Goal: Information Seeking & Learning: Learn about a topic

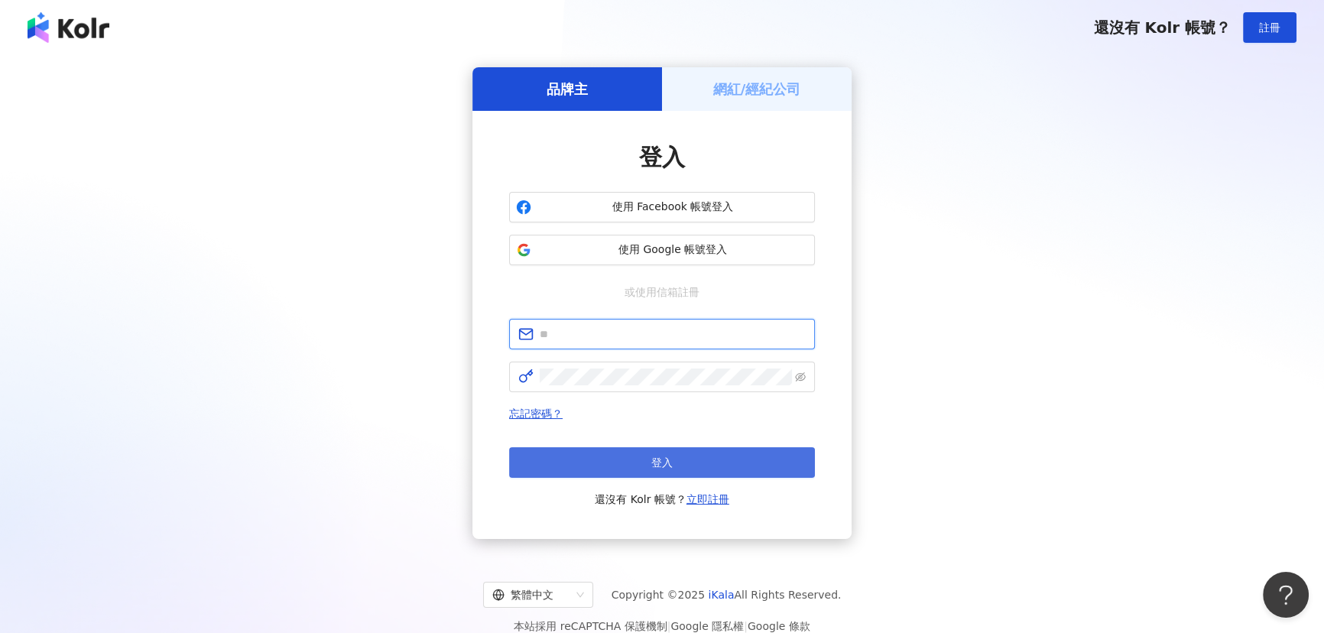
type input "**********"
click at [668, 461] on span "登入" at bounding box center [661, 462] width 21 height 12
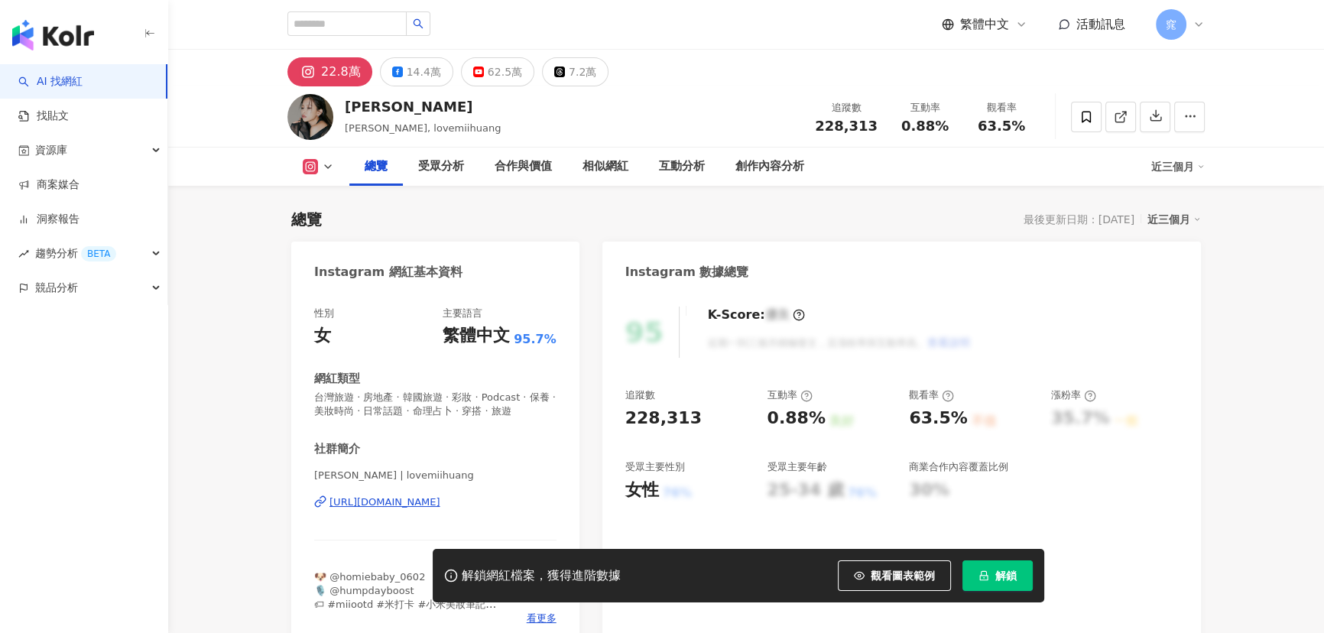
scroll to position [93, 0]
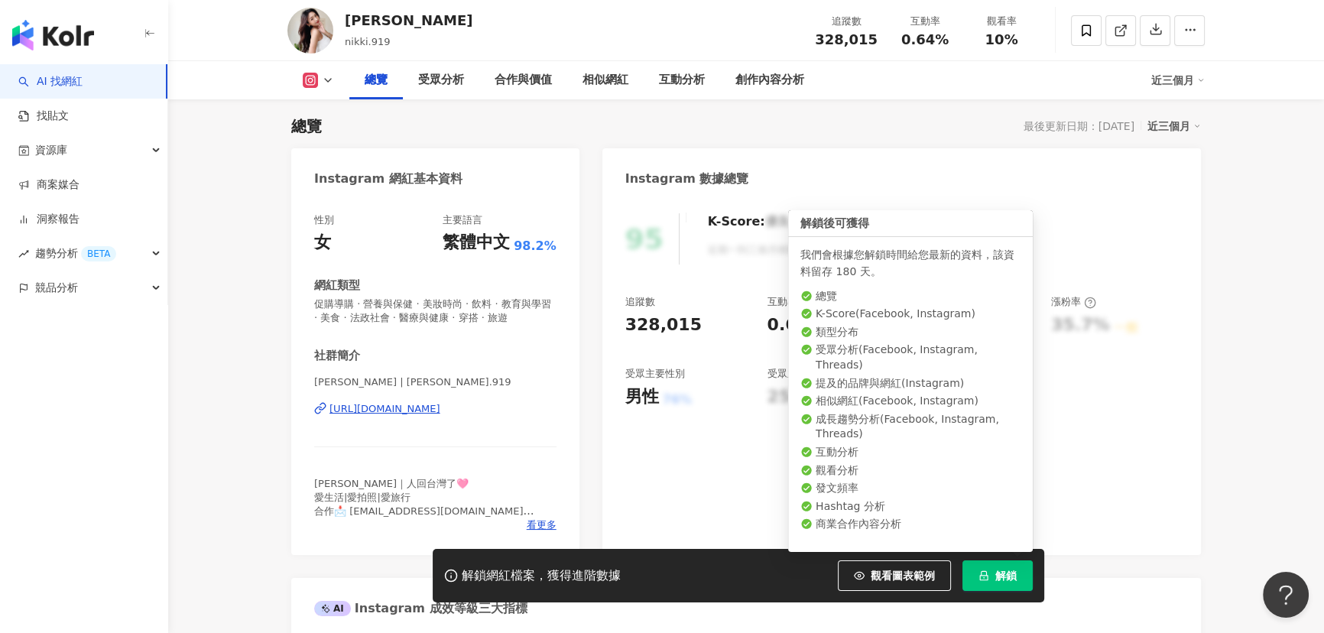
click at [994, 583] on button "解鎖" at bounding box center [997, 575] width 70 height 31
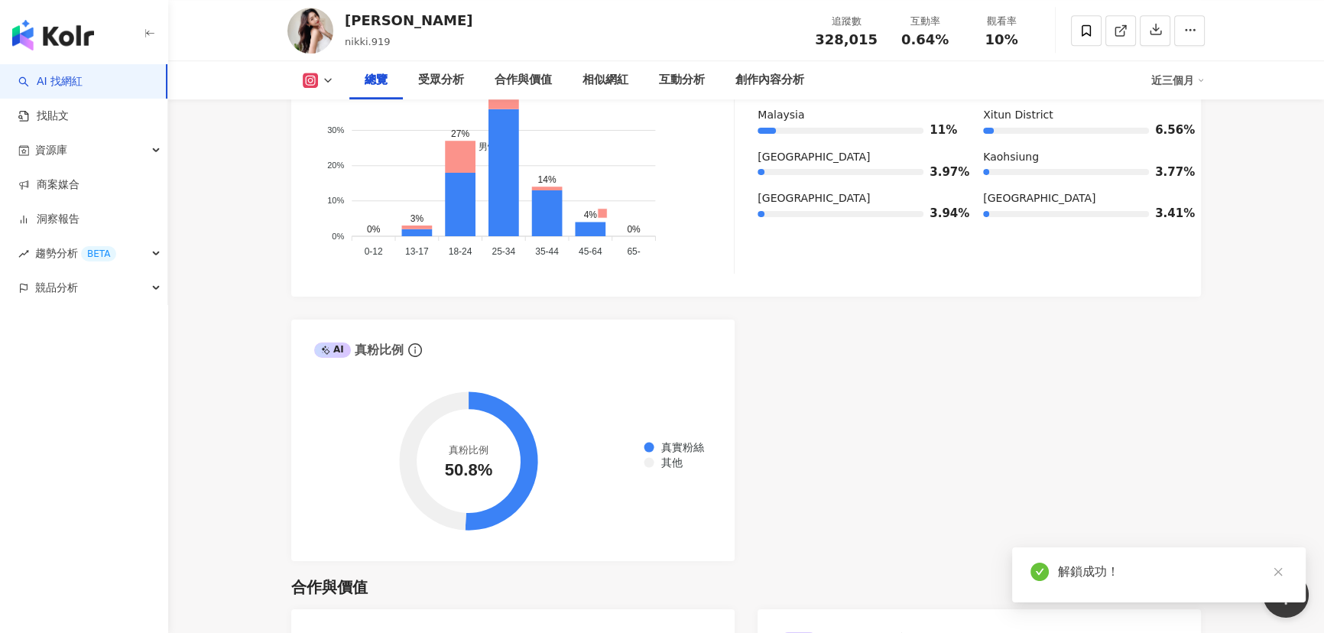
scroll to position [386, 0]
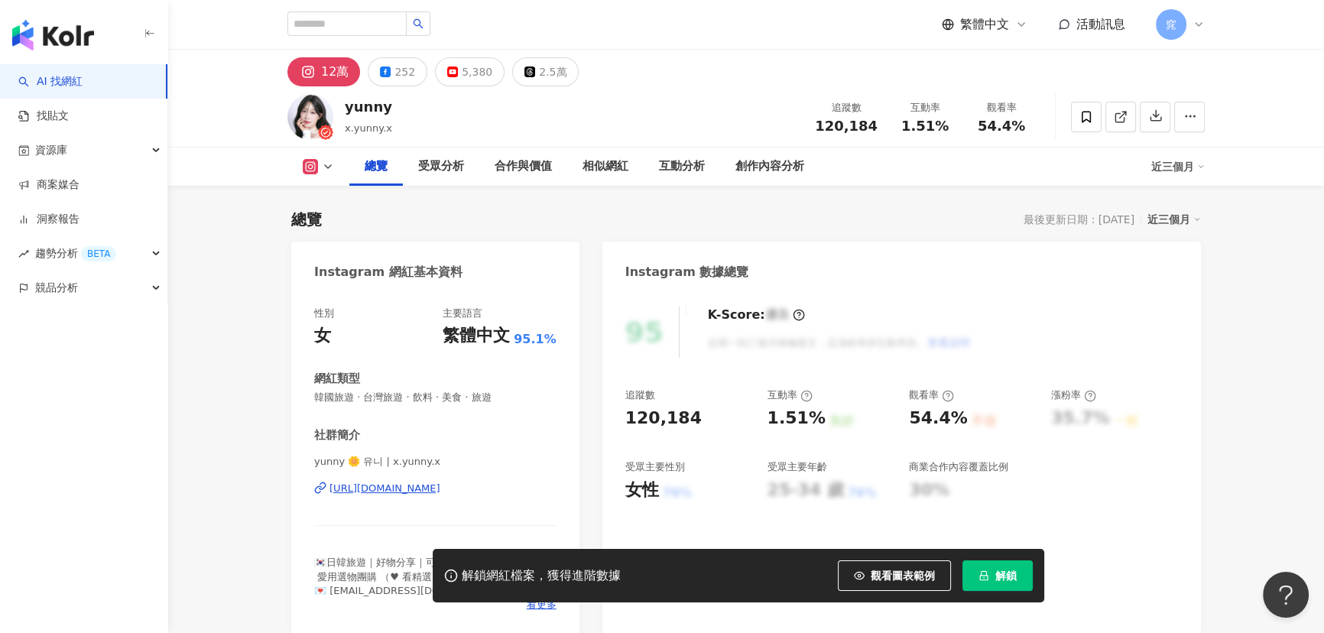
scroll to position [93, 0]
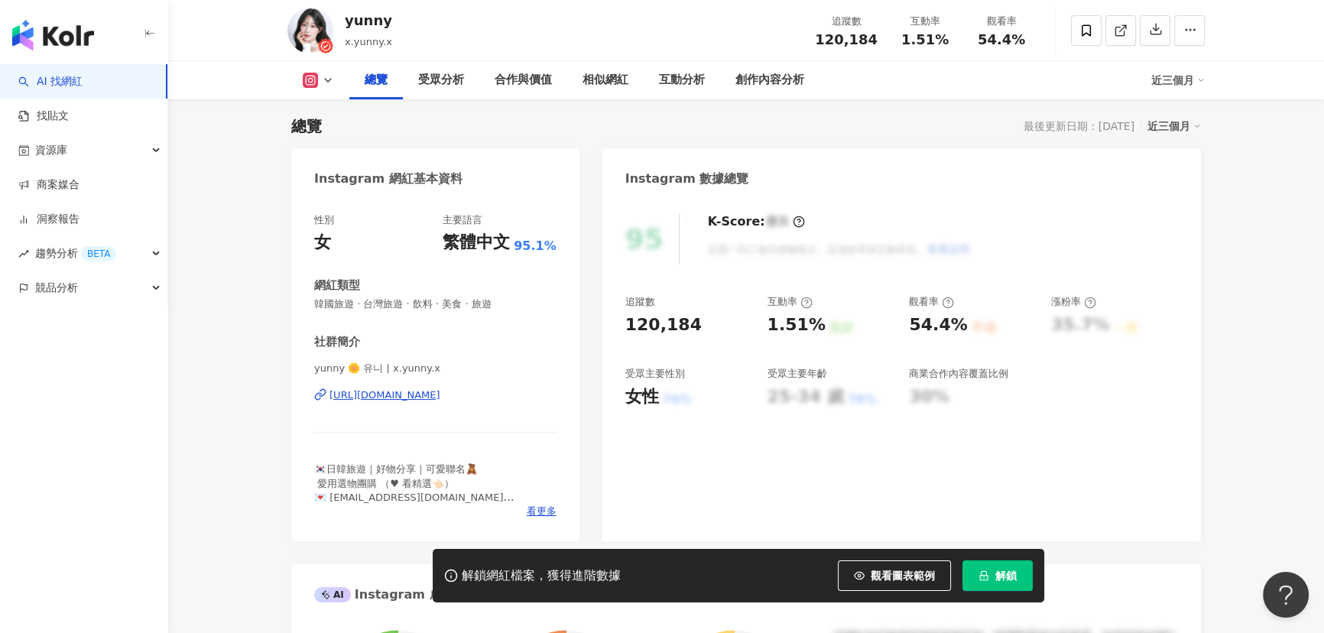
click at [1010, 575] on span "解鎖" at bounding box center [1005, 575] width 21 height 12
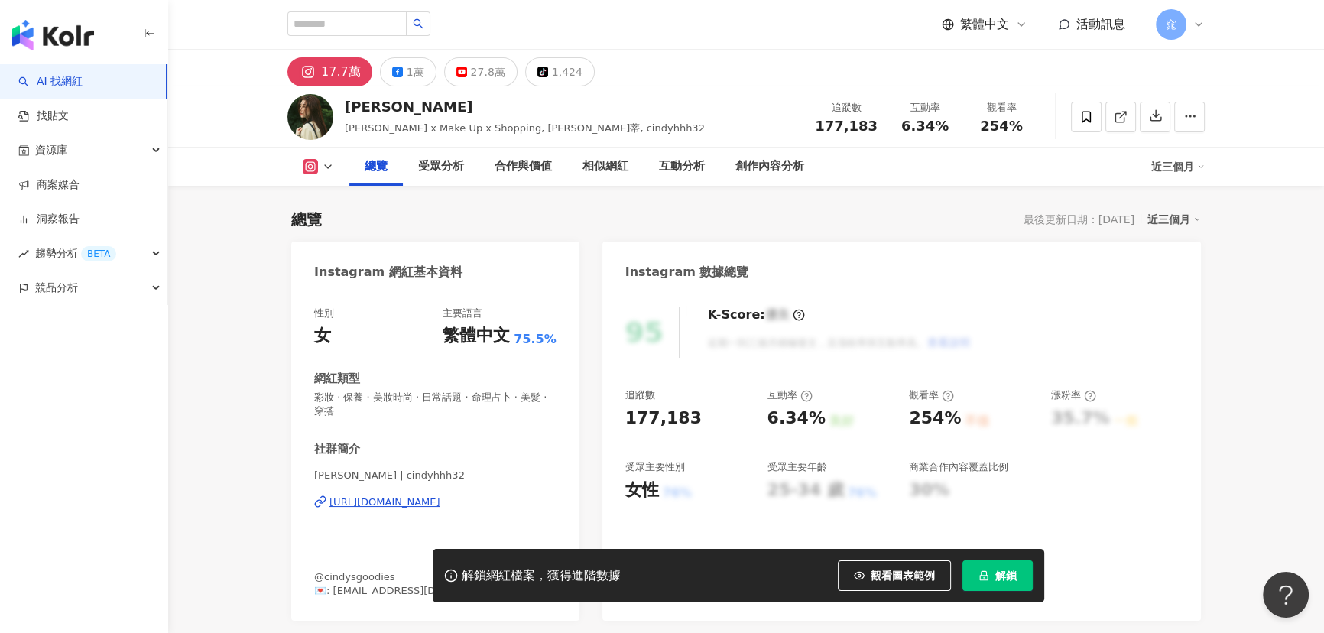
scroll to position [93, 0]
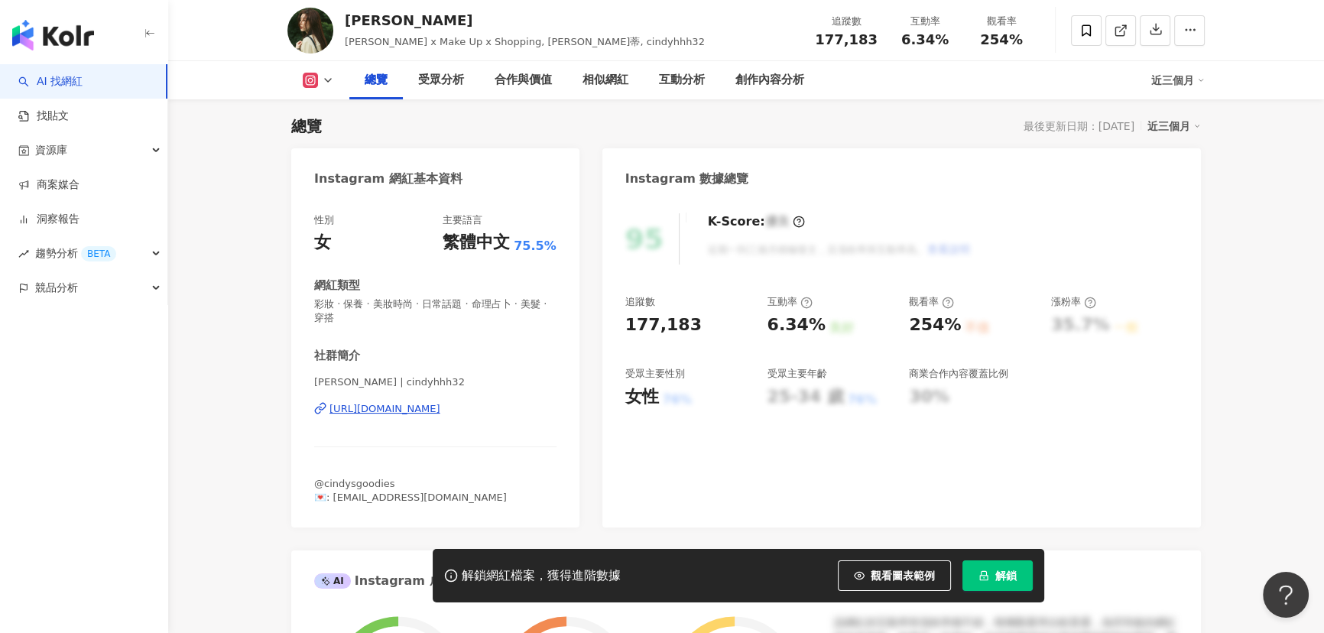
click at [1017, 579] on button "解鎖" at bounding box center [997, 575] width 70 height 31
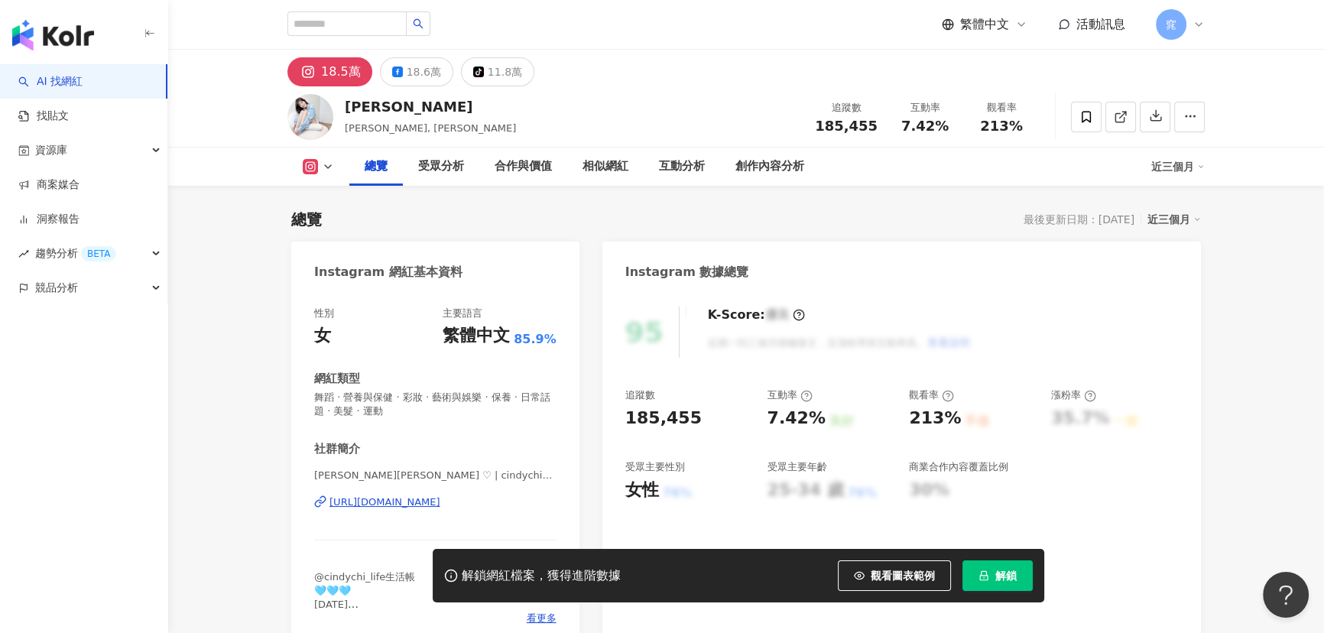
scroll to position [93, 0]
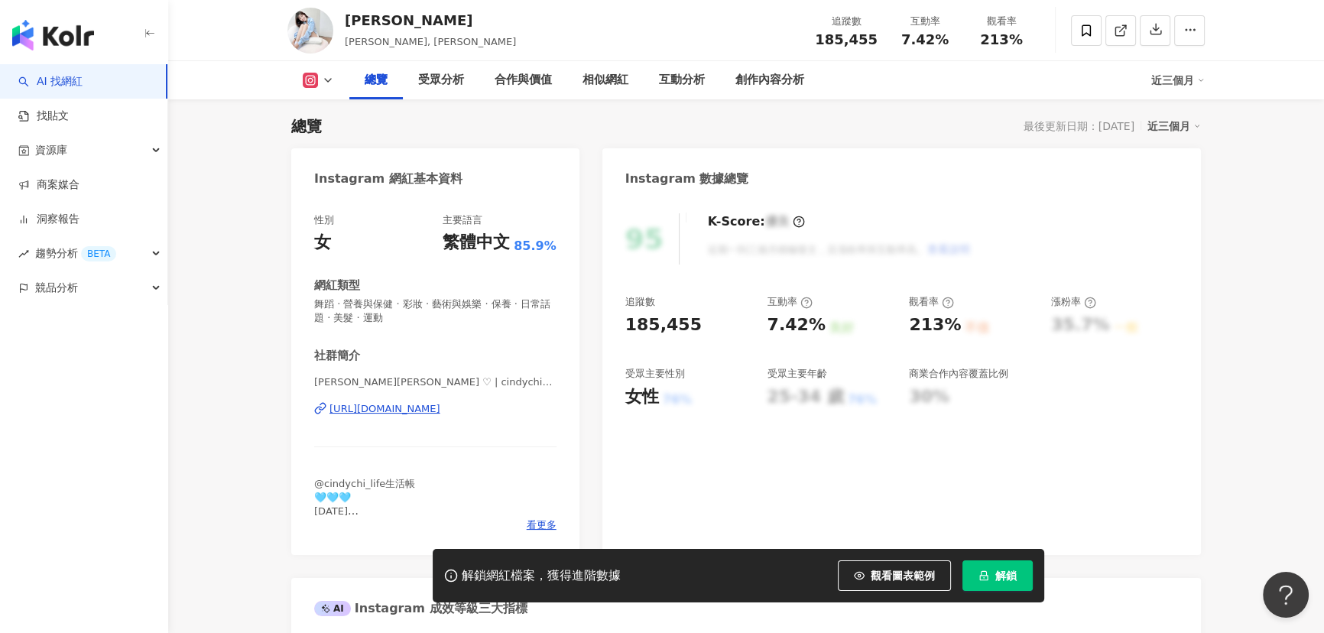
click at [993, 579] on button "解鎖" at bounding box center [997, 575] width 70 height 31
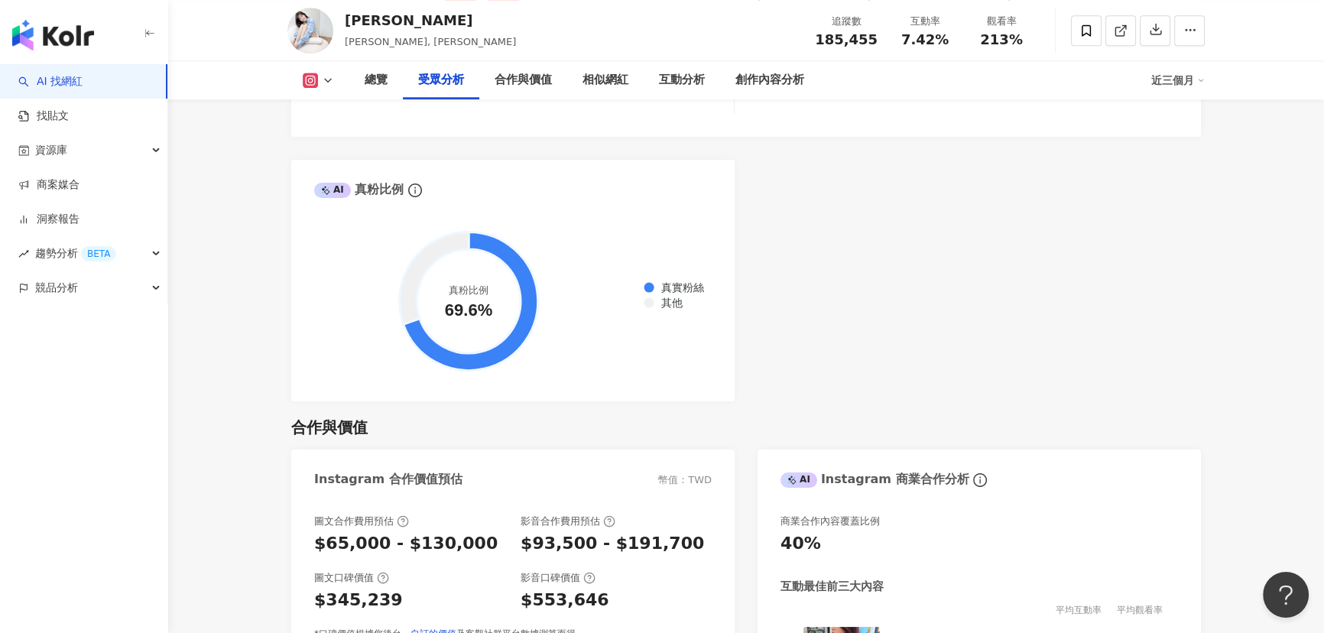
scroll to position [1831, 0]
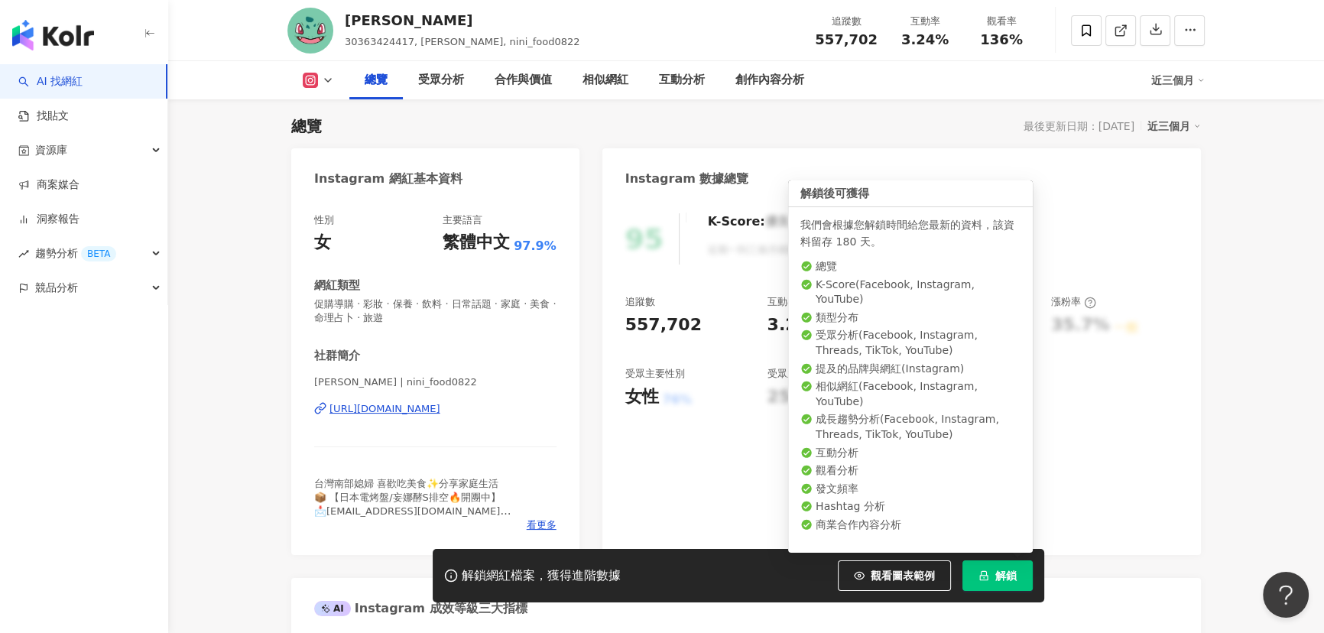
click at [1000, 570] on span "解鎖" at bounding box center [1005, 575] width 21 height 12
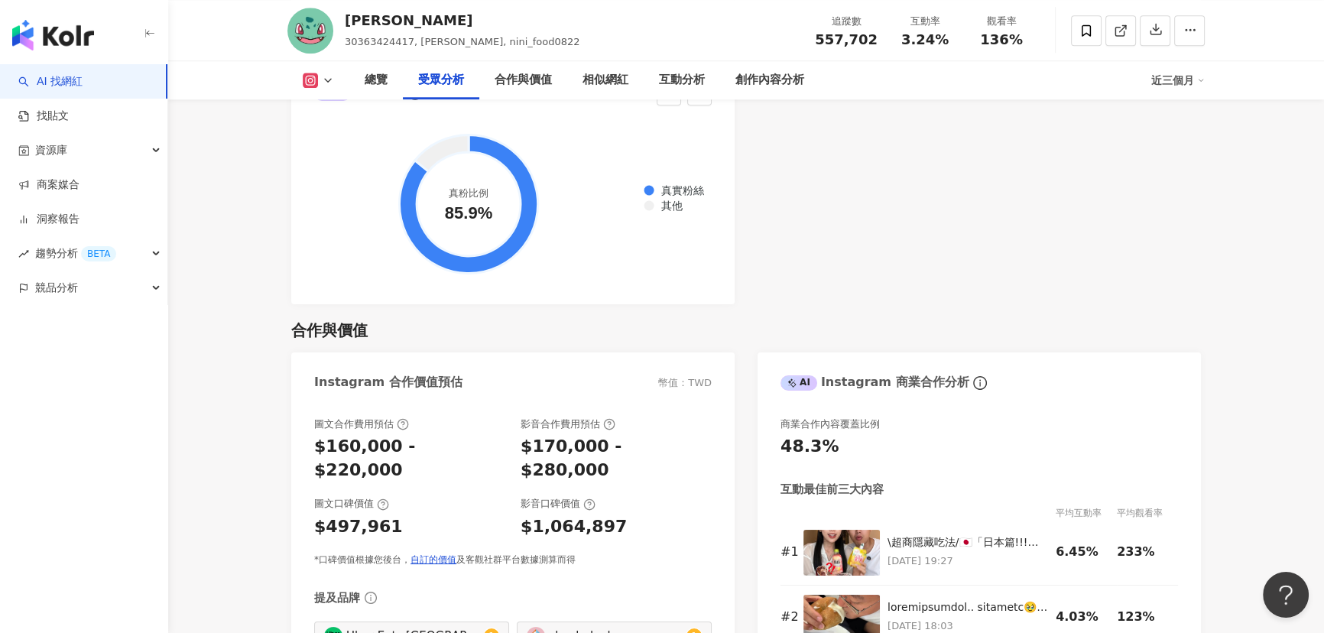
scroll to position [2039, 0]
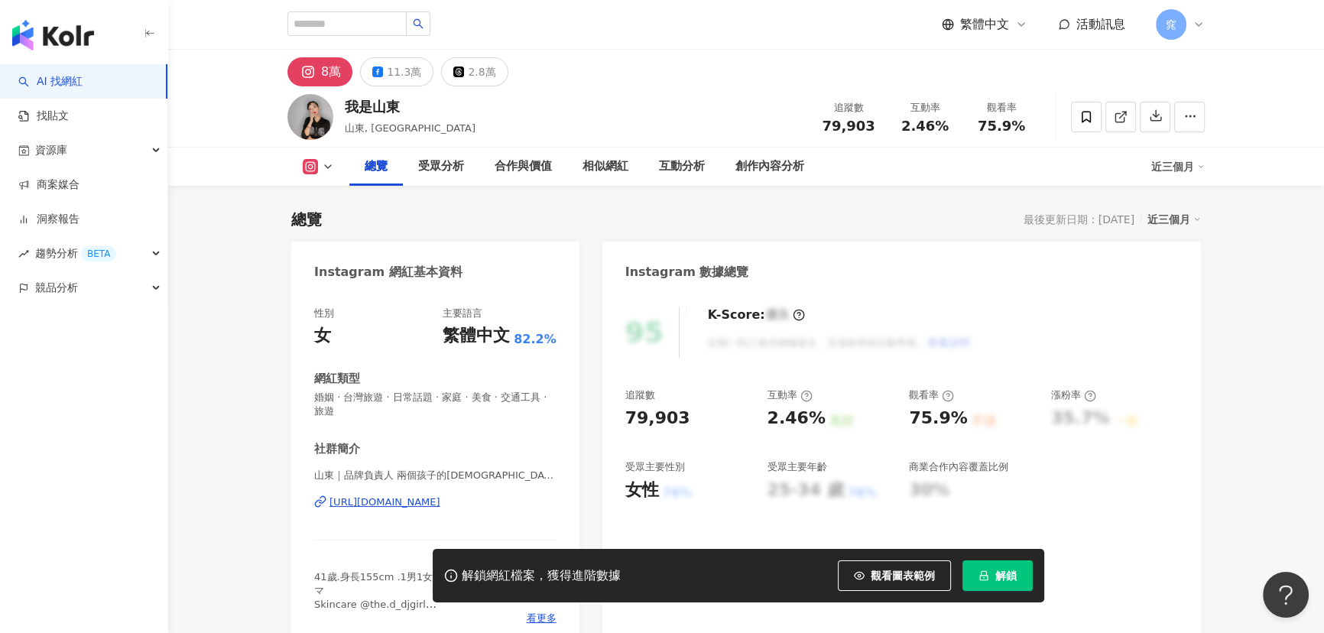
scroll to position [93, 0]
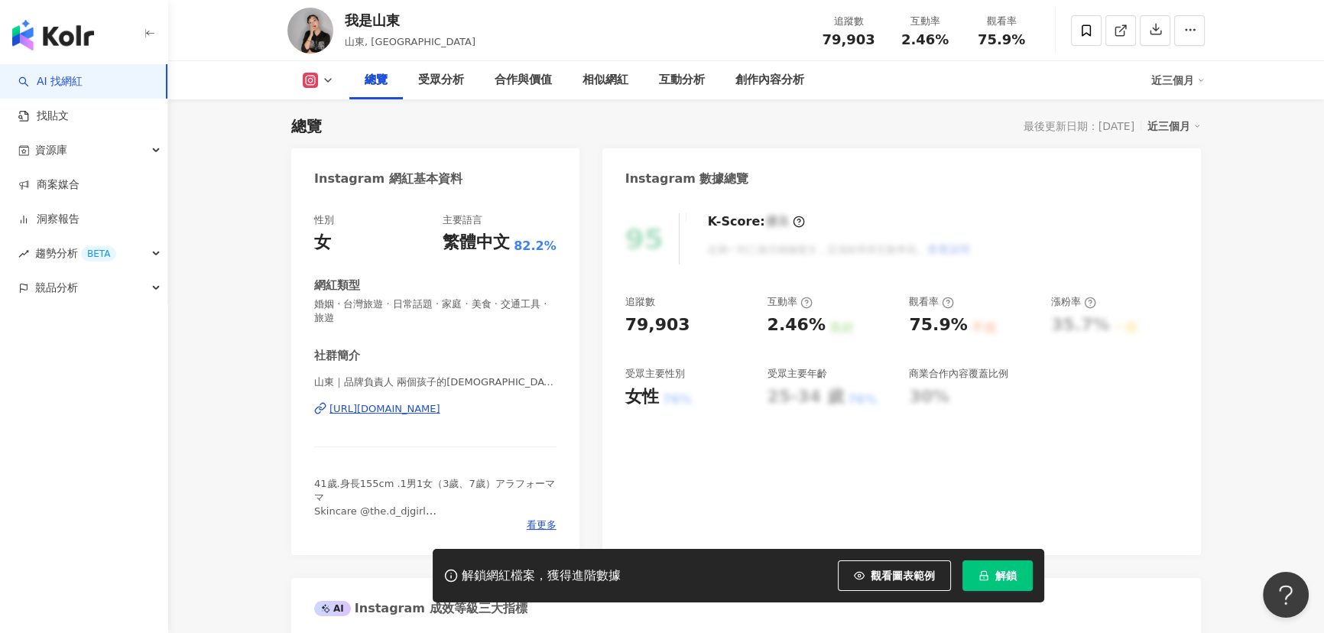
click at [990, 567] on button "解鎖" at bounding box center [997, 575] width 70 height 31
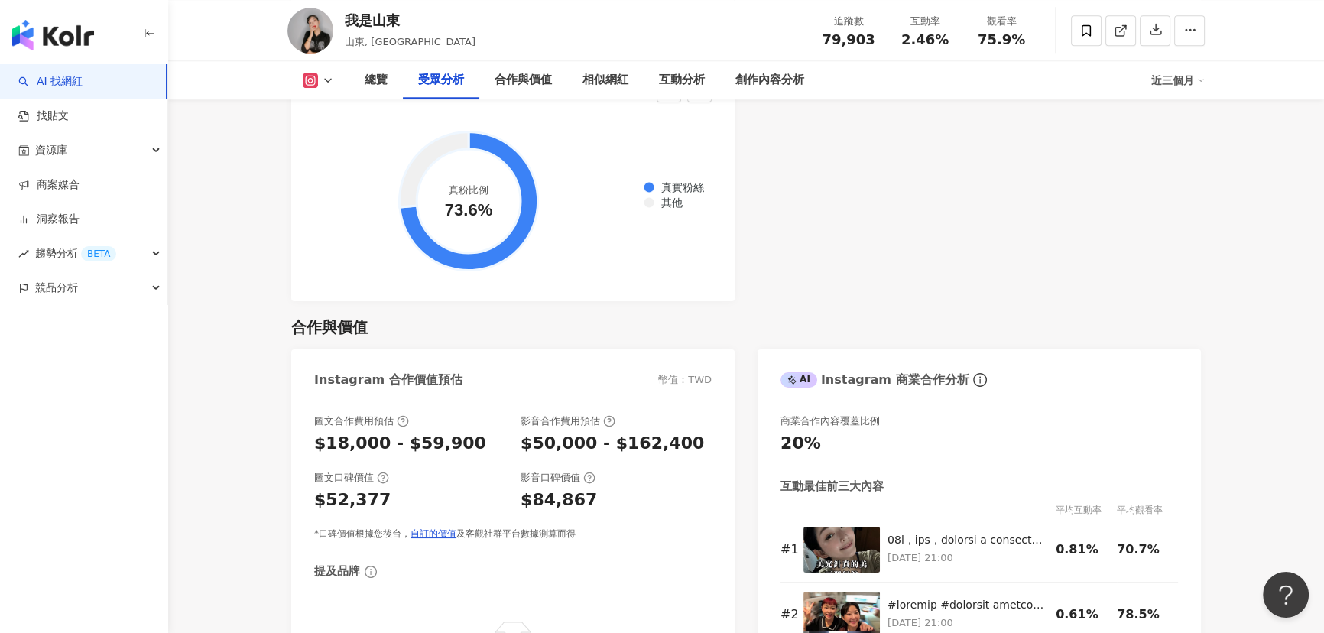
scroll to position [2015, 0]
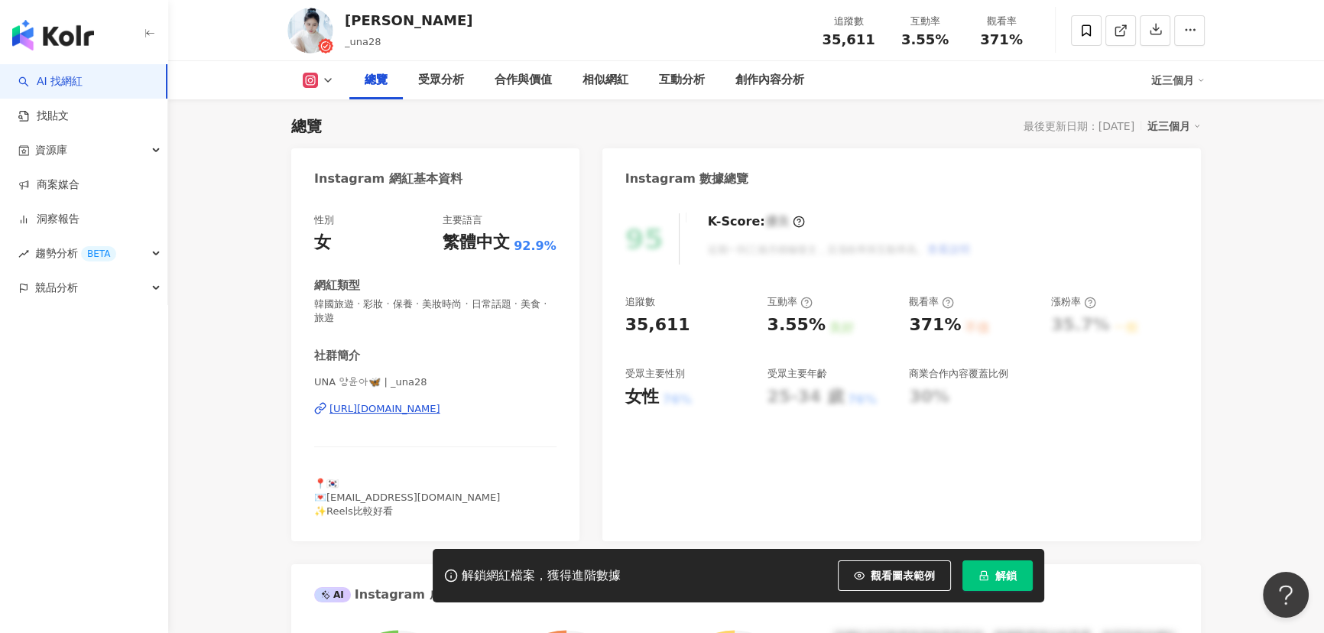
click at [969, 578] on button "解鎖" at bounding box center [997, 575] width 70 height 31
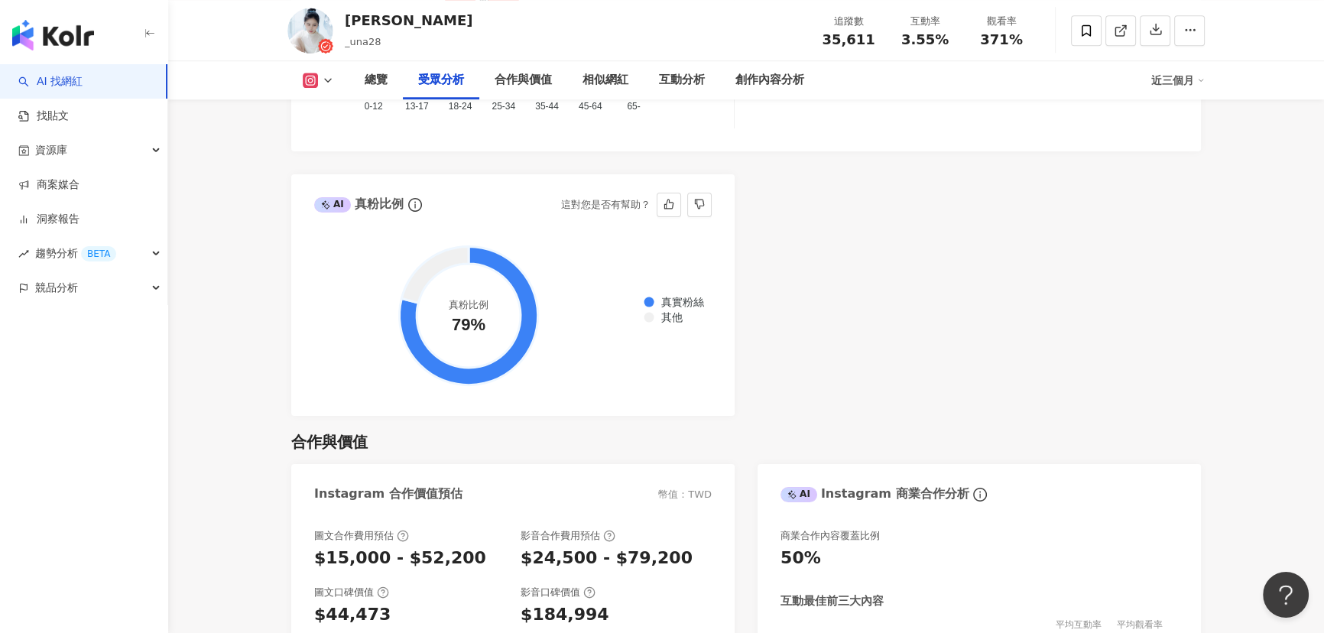
scroll to position [1831, 0]
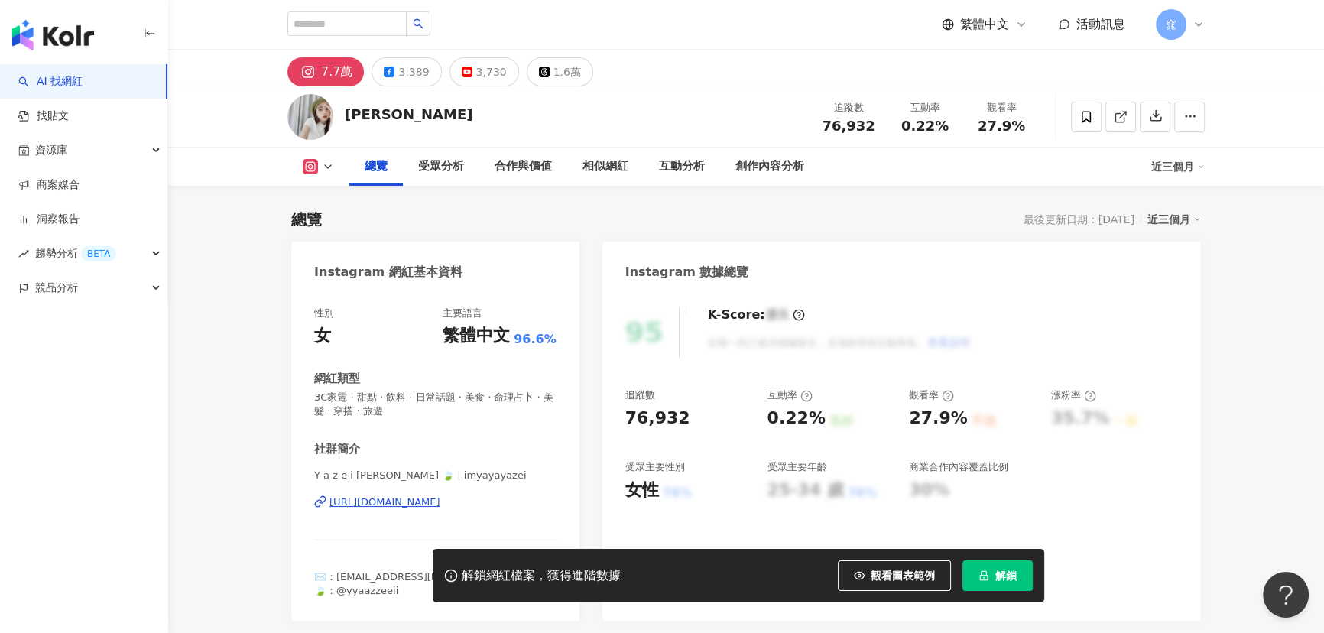
click at [1012, 574] on span "解鎖" at bounding box center [1005, 575] width 21 height 12
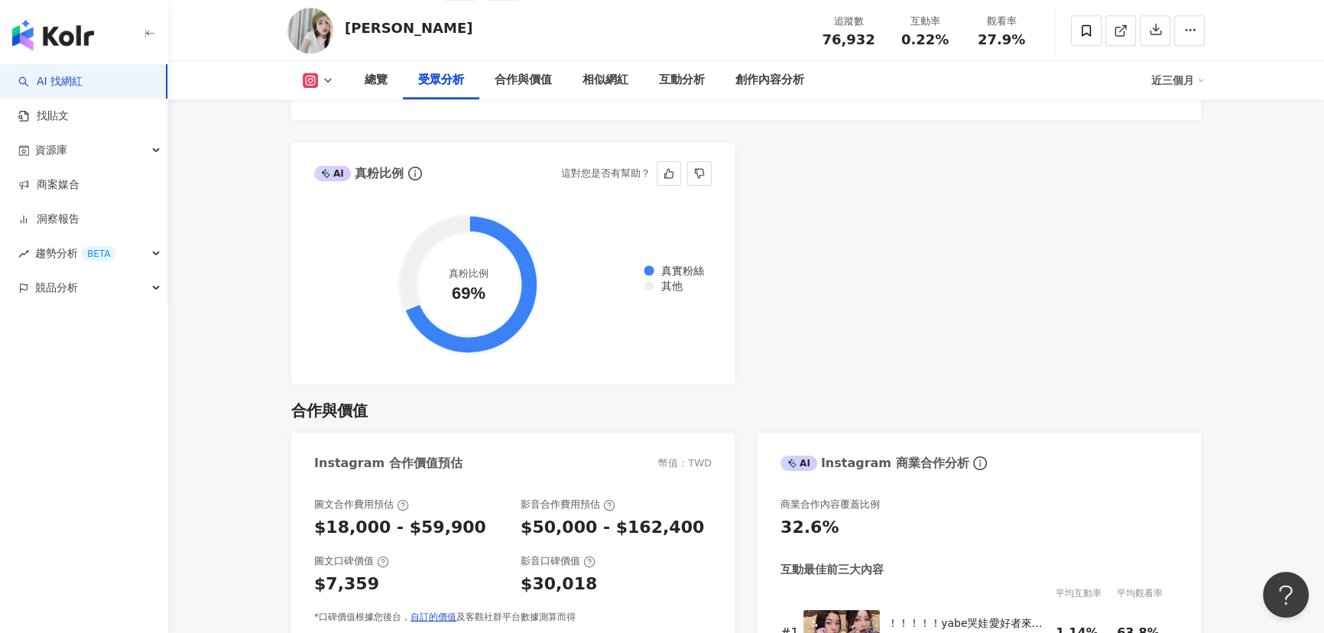
scroll to position [1970, 0]
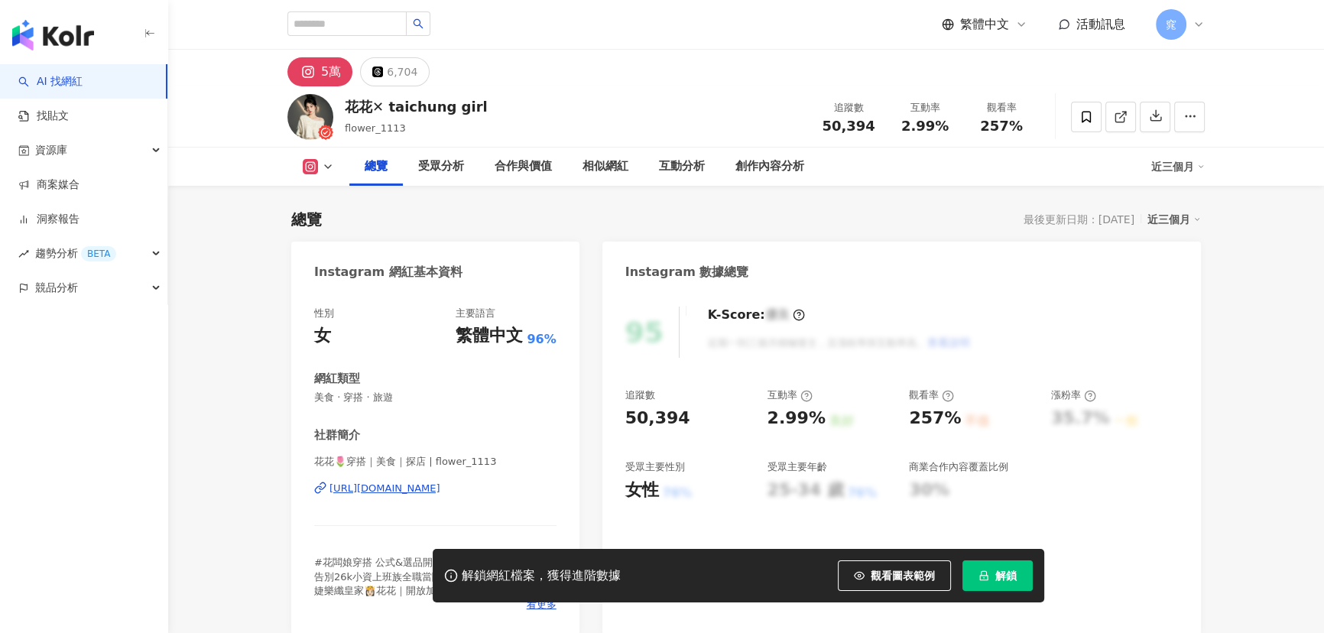
scroll to position [93, 0]
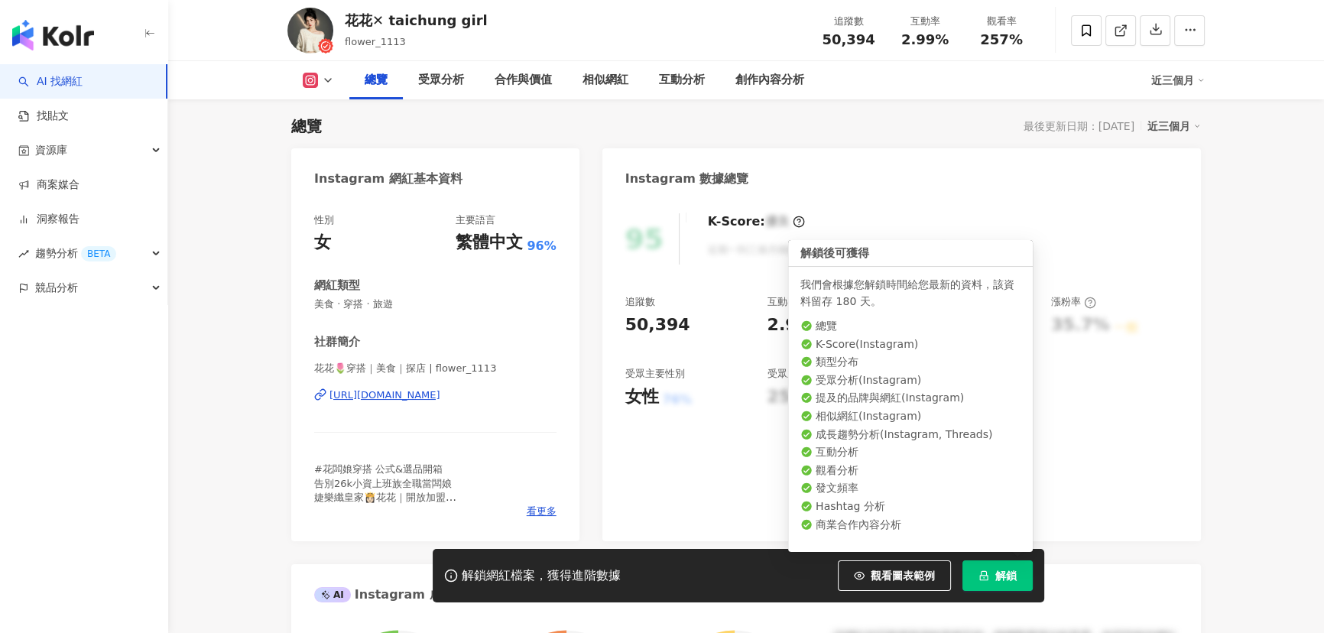
click at [1006, 579] on span "解鎖" at bounding box center [1005, 575] width 21 height 12
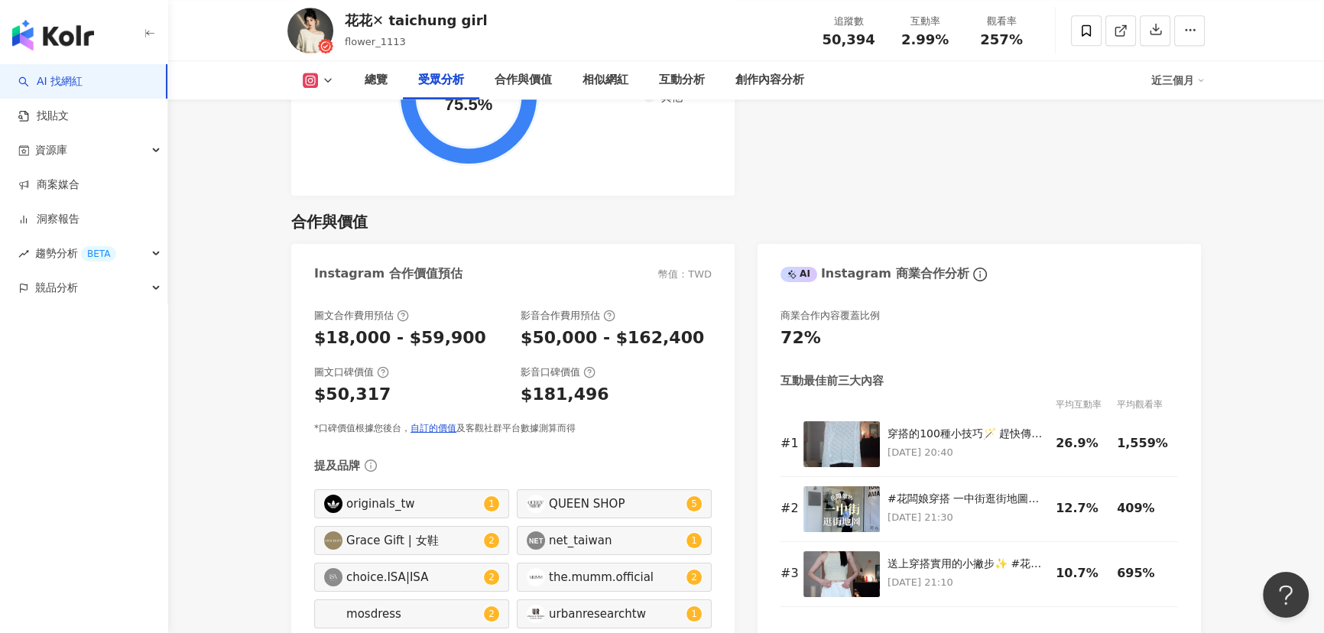
scroll to position [2025, 0]
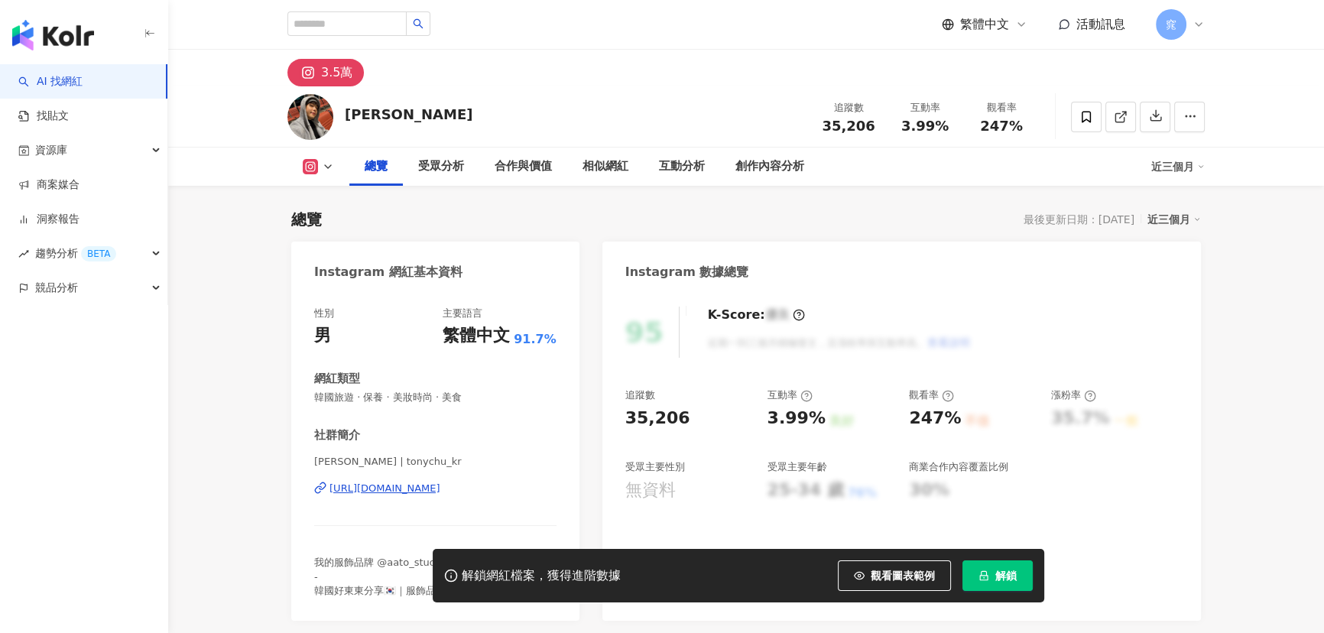
scroll to position [93, 0]
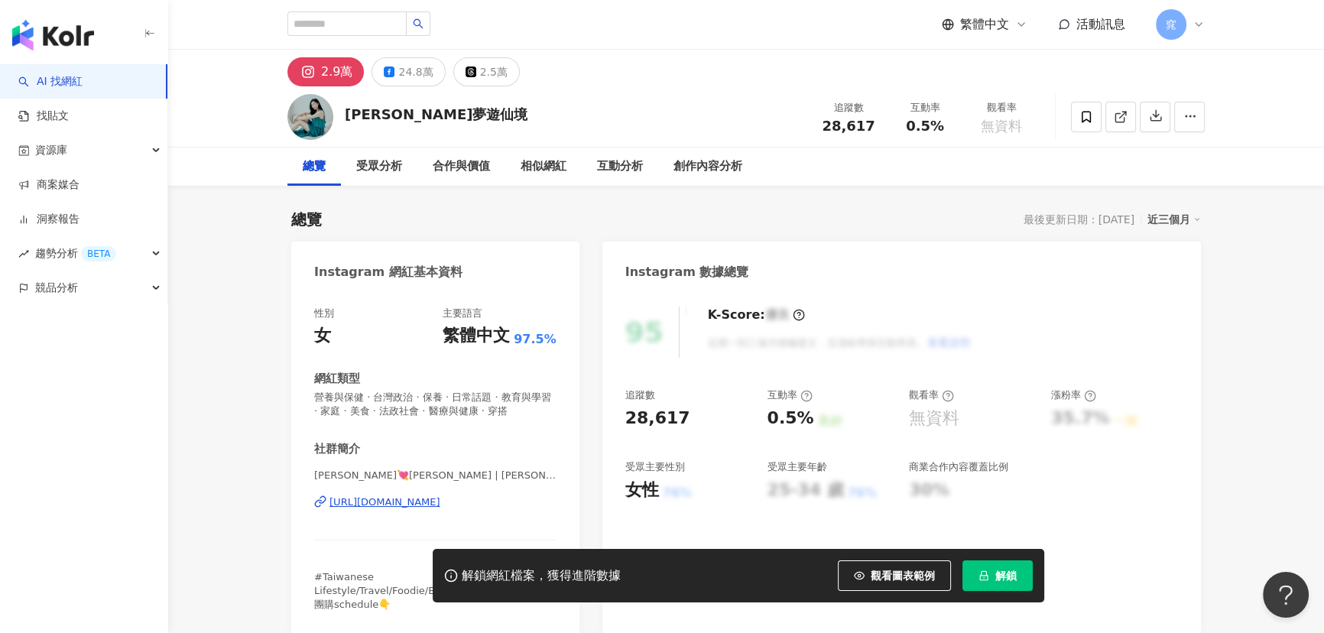
click at [1004, 564] on button "解鎖" at bounding box center [997, 575] width 70 height 31
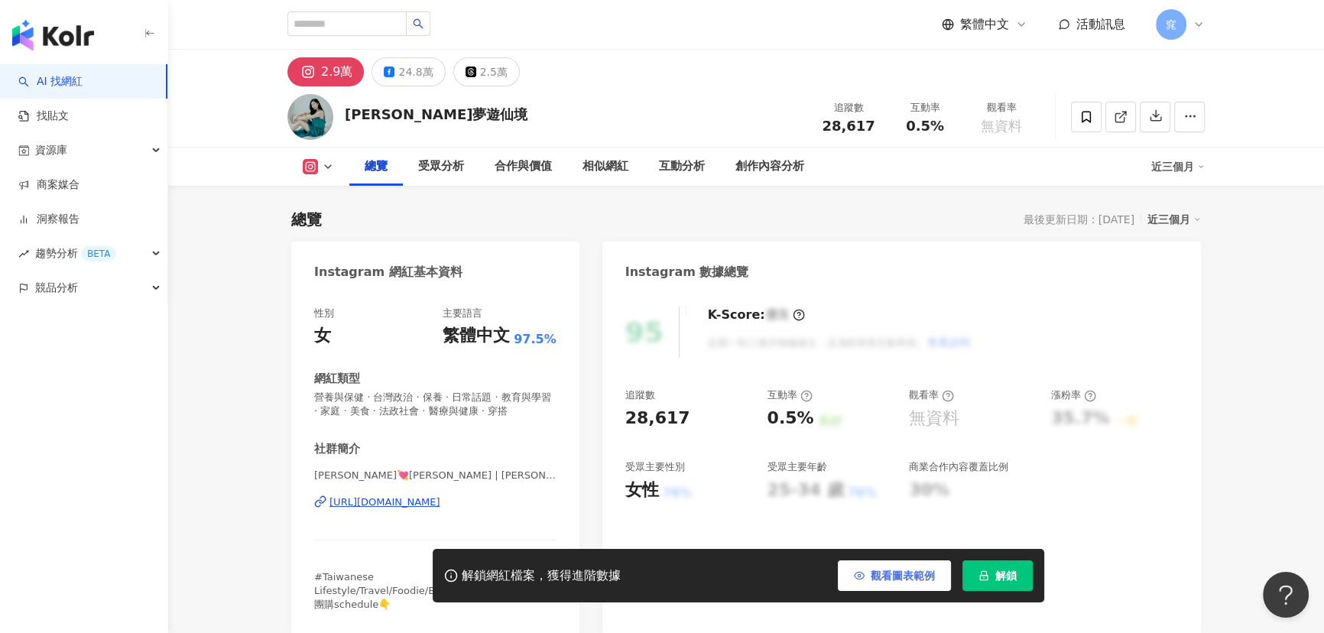
scroll to position [93, 0]
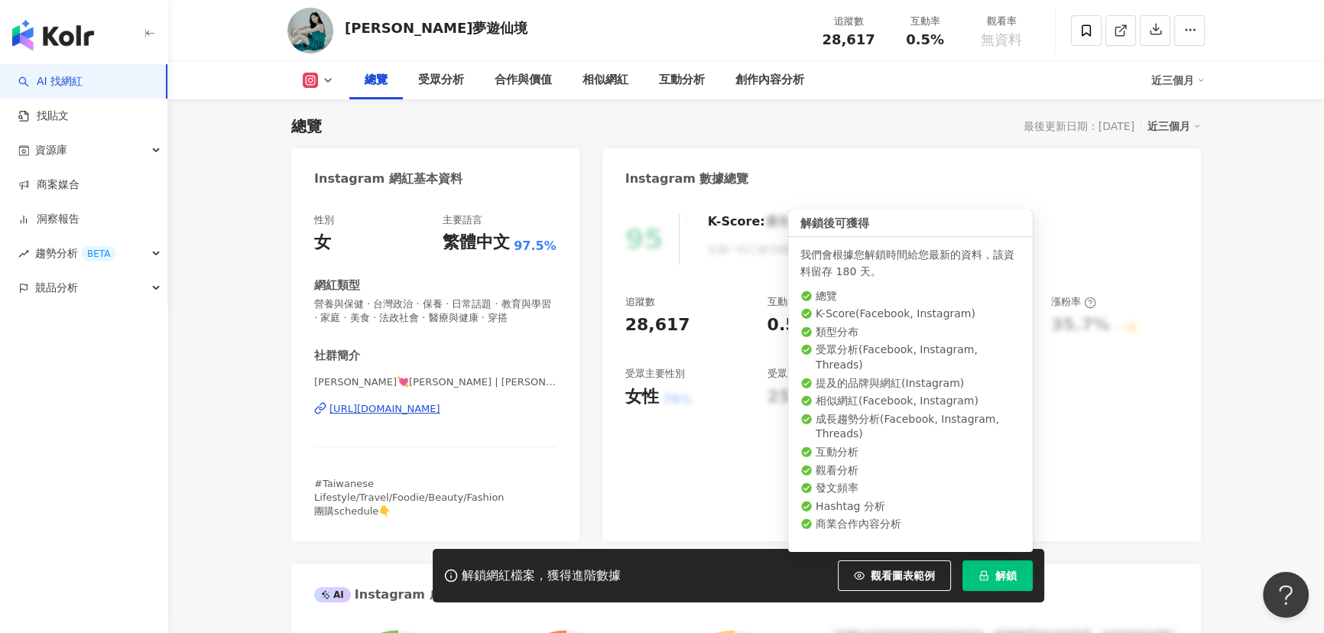
click at [1001, 572] on span "解鎖" at bounding box center [1005, 575] width 21 height 12
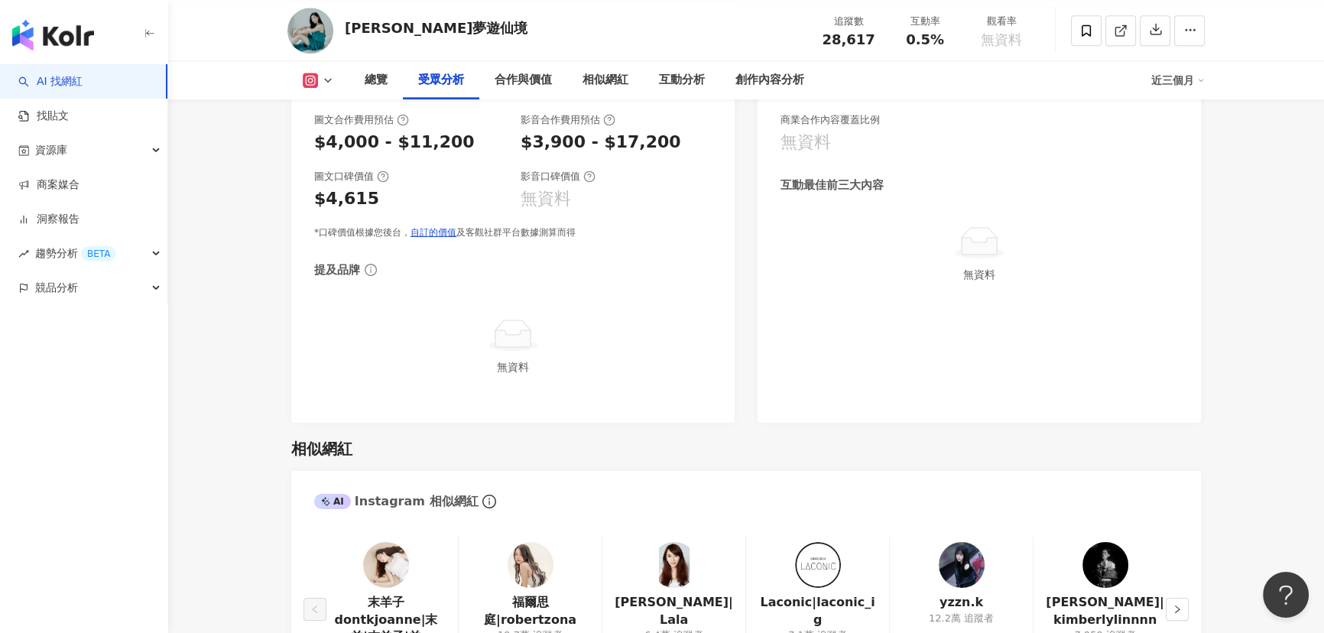
scroll to position [1970, 0]
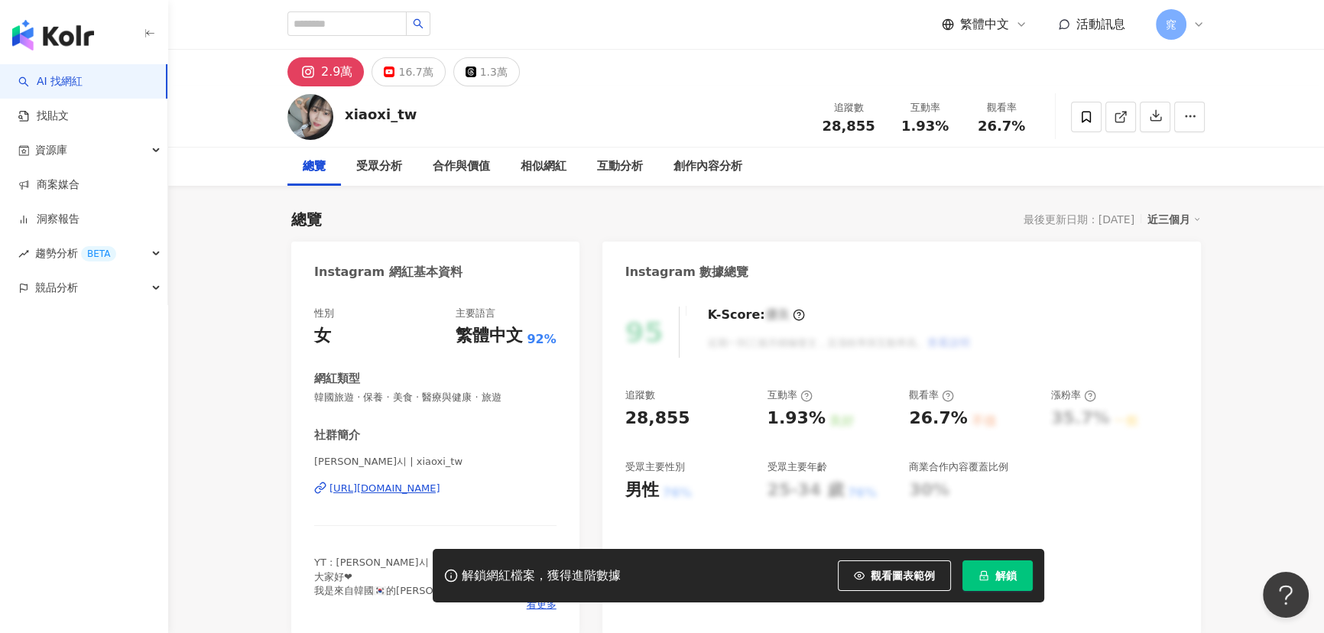
drag, startPoint x: 998, startPoint y: 582, endPoint x: 755, endPoint y: 59, distance: 576.5
click at [998, 581] on span "解鎖" at bounding box center [1005, 575] width 21 height 12
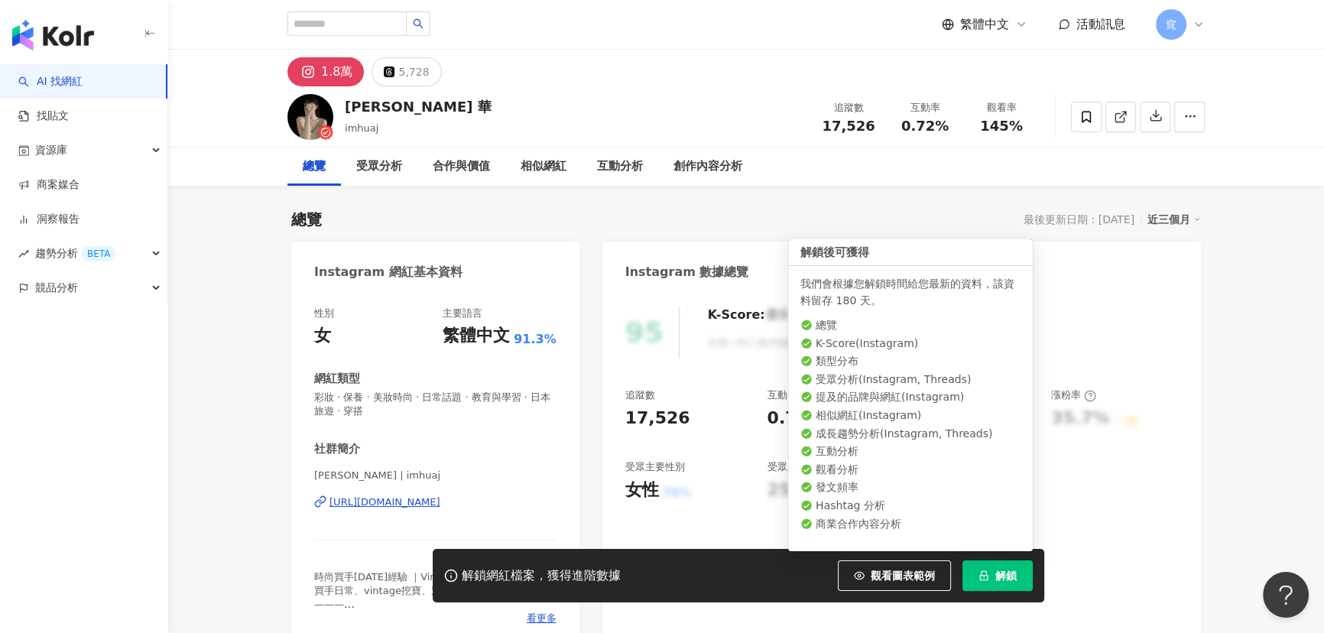
click at [1004, 564] on button "解鎖" at bounding box center [997, 575] width 70 height 31
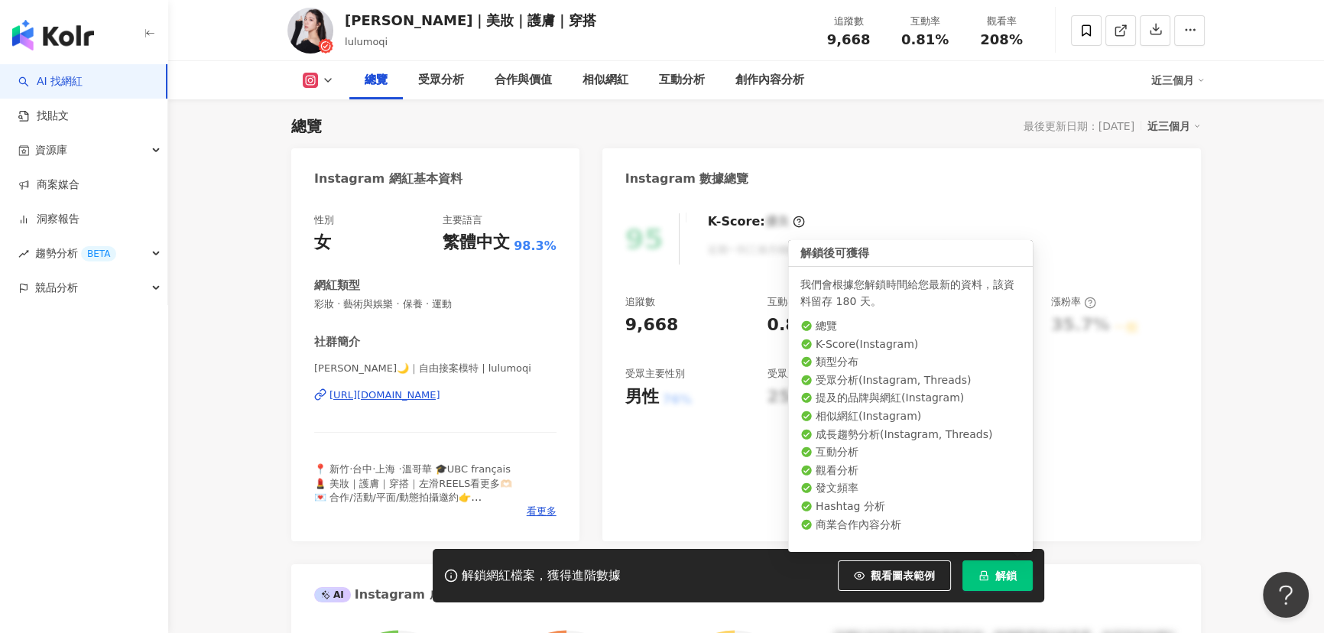
click at [998, 573] on span "解鎖" at bounding box center [1005, 575] width 21 height 12
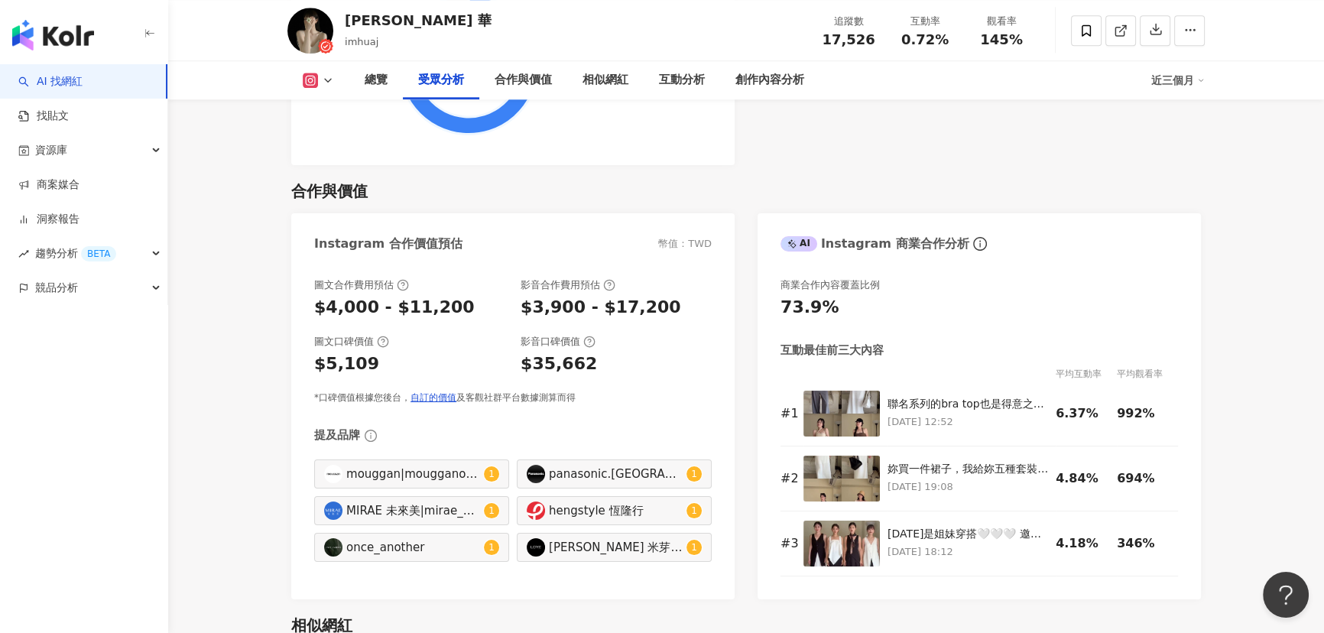
scroll to position [2154, 0]
